Goal: Check status: Check status

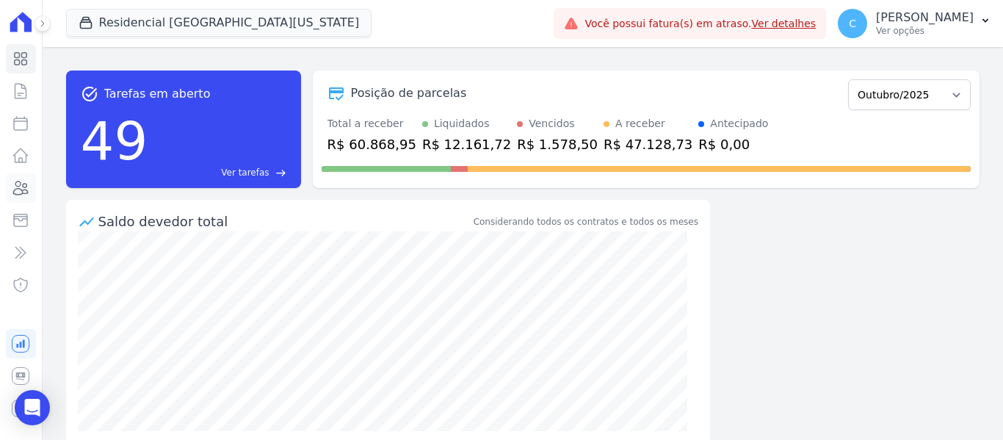
click at [18, 193] on icon at bounding box center [21, 188] width 18 height 18
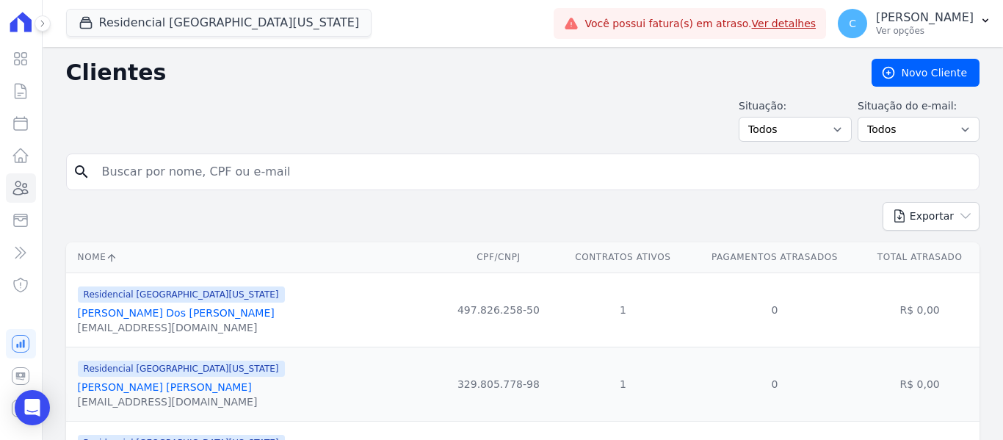
click at [294, 165] on input "search" at bounding box center [532, 171] width 879 height 29
type input "[PERSON_NAME]"
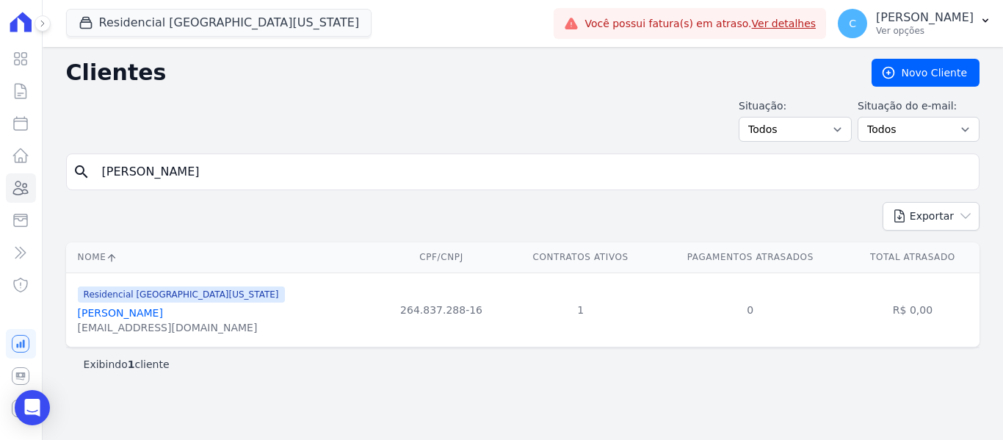
click at [163, 313] on link "[PERSON_NAME]" at bounding box center [120, 313] width 85 height 12
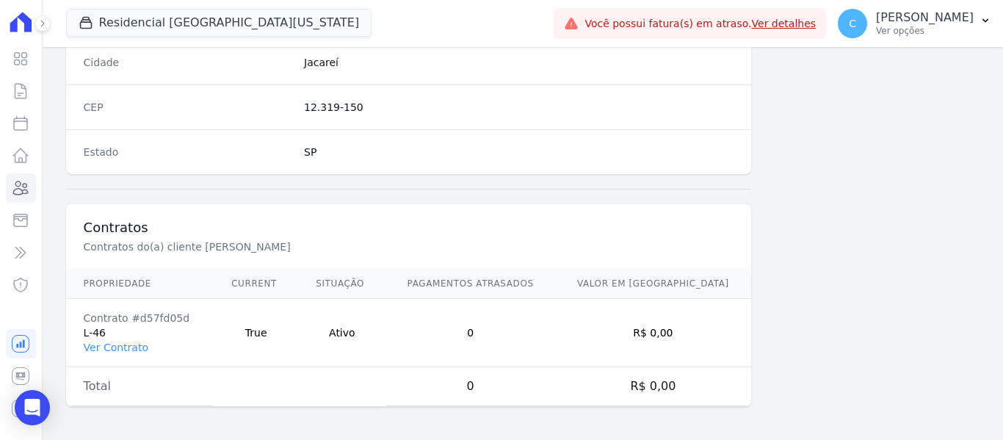
scroll to position [934, 0]
click at [102, 344] on link "Ver Contrato" at bounding box center [116, 345] width 65 height 12
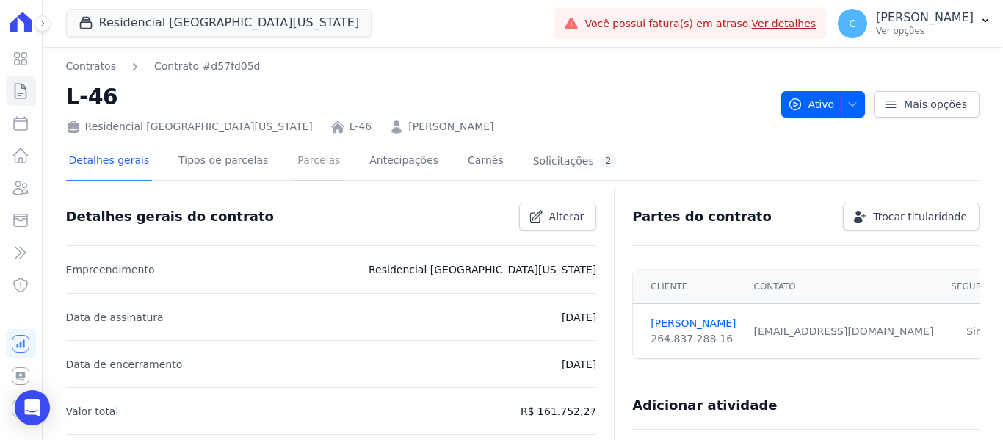
click at [305, 160] on link "Parcelas" at bounding box center [318, 161] width 48 height 39
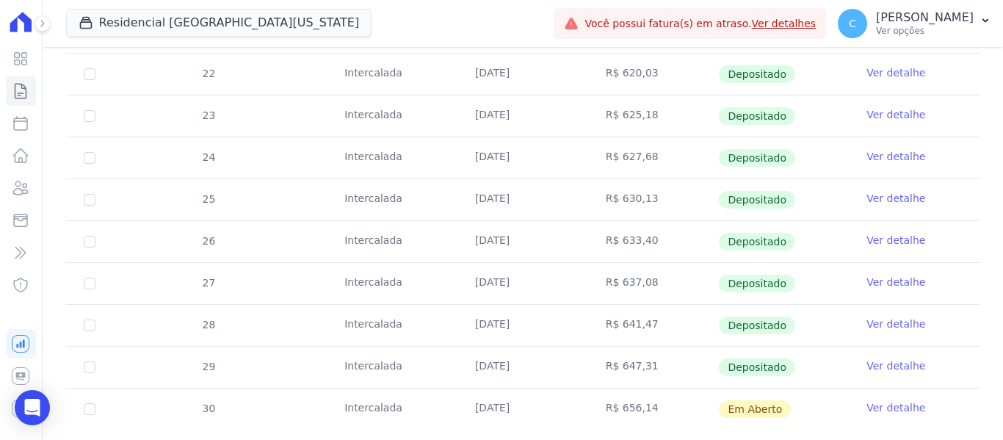
scroll to position [401, 0]
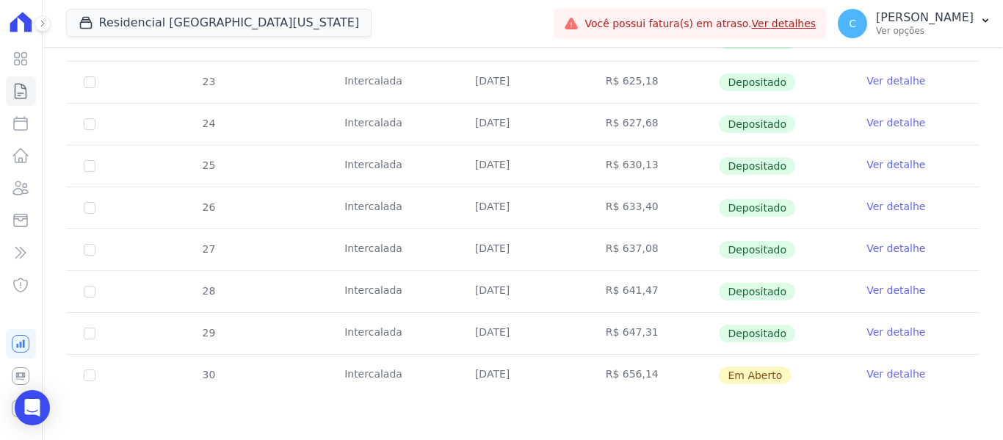
click at [911, 377] on td "Ver detalhe" at bounding box center [913, 375] width 131 height 41
click at [881, 371] on link "Ver detalhe" at bounding box center [895, 373] width 59 height 15
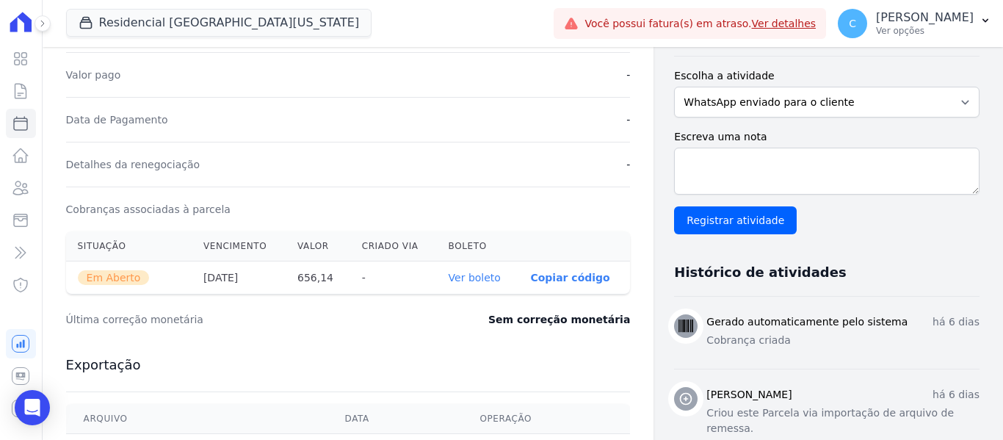
scroll to position [367, 0]
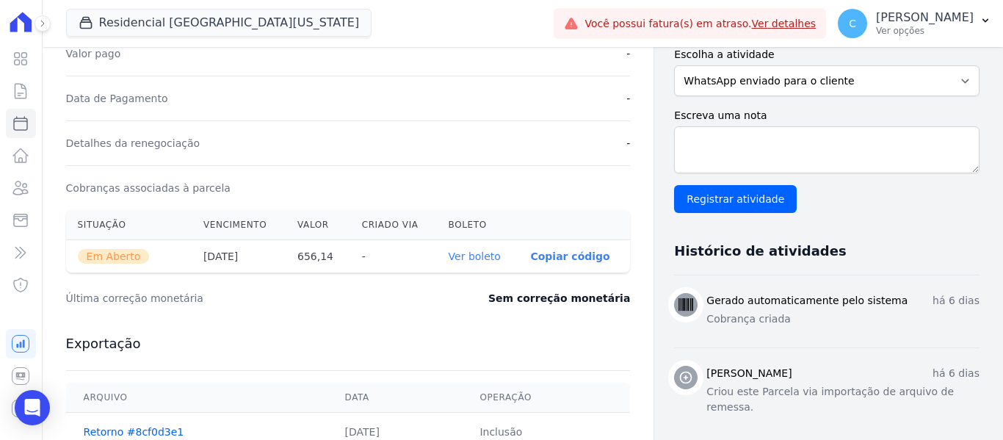
click at [478, 258] on link "Ver boleto" at bounding box center [474, 256] width 52 height 12
